Goal: Find contact information: Find contact information

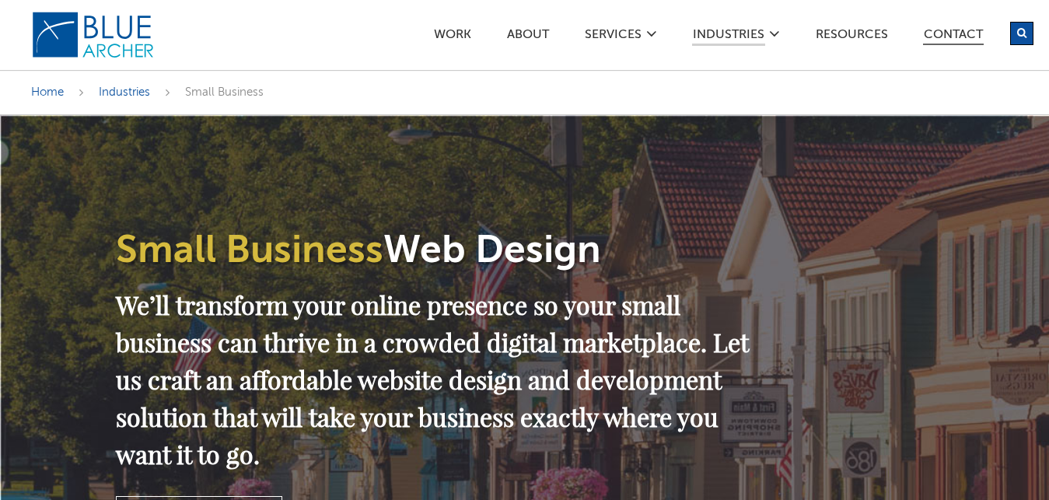
click at [956, 40] on link "Contact" at bounding box center [953, 37] width 61 height 16
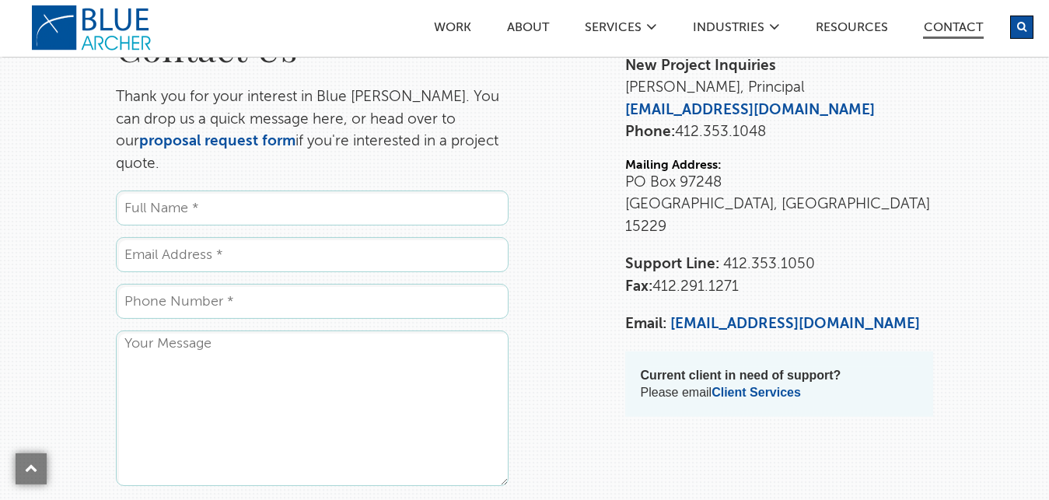
scroll to position [159, 0]
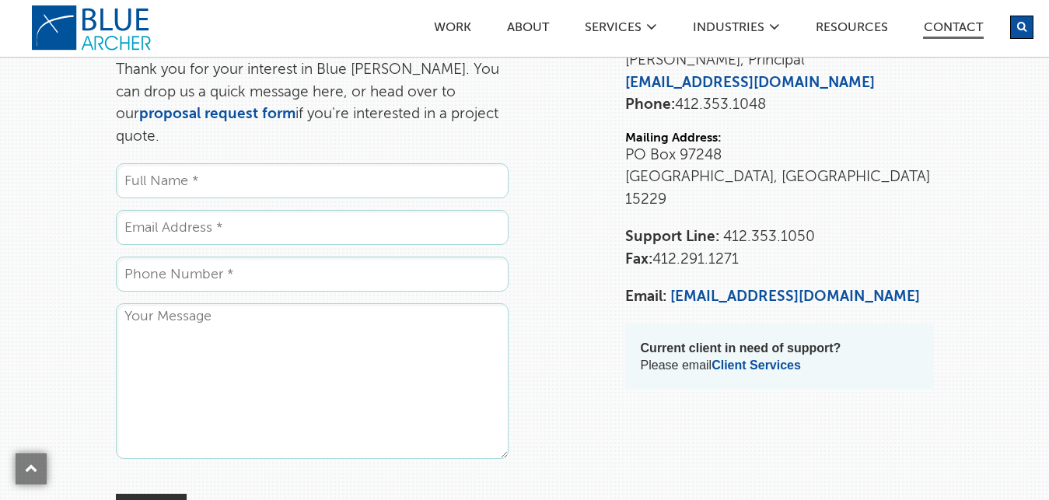
drag, startPoint x: 681, startPoint y: 79, endPoint x: 697, endPoint y: 98, distance: 24.3
drag, startPoint x: 691, startPoint y: 287, endPoint x: 688, endPoint y: 274, distance: 13.4
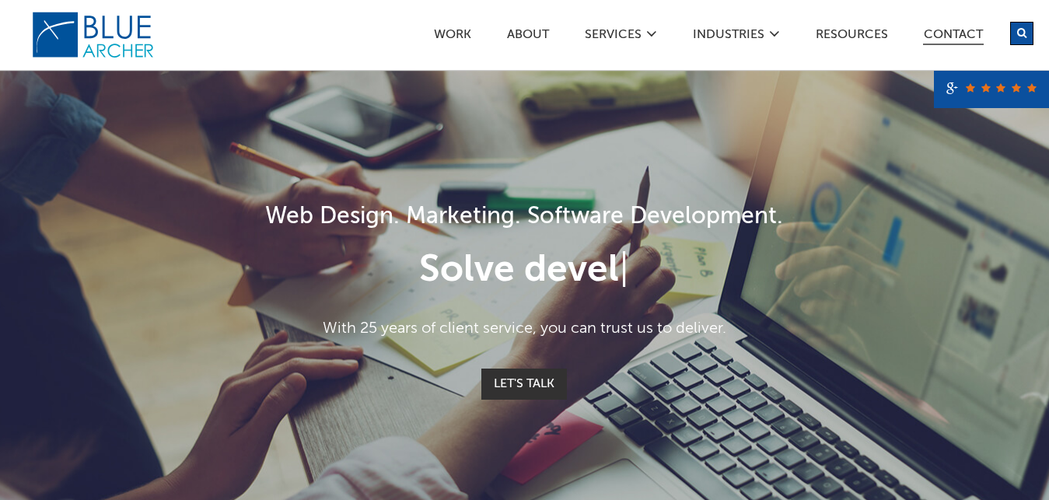
click at [967, 34] on link "Contact" at bounding box center [953, 37] width 61 height 16
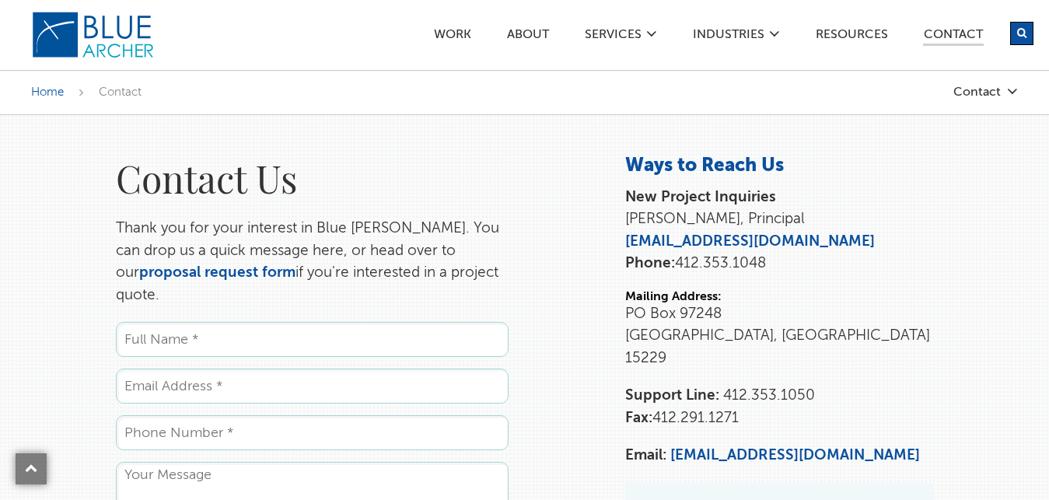
scroll to position [238, 0]
